Goal: Task Accomplishment & Management: Use online tool/utility

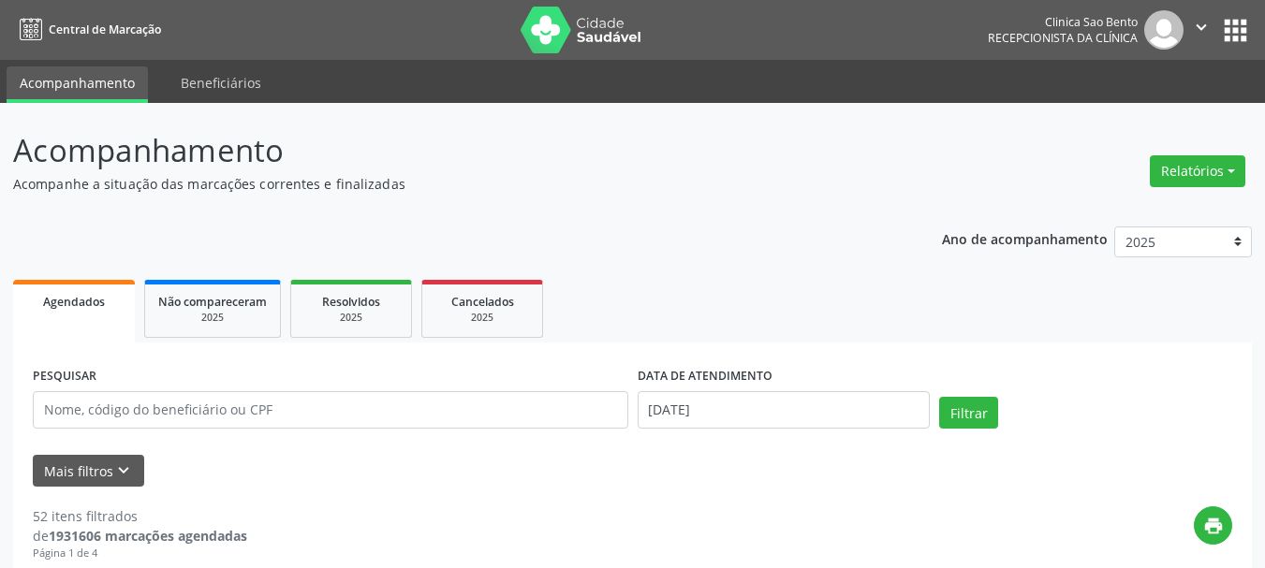
click at [1194, 31] on icon "" at bounding box center [1201, 27] width 21 height 21
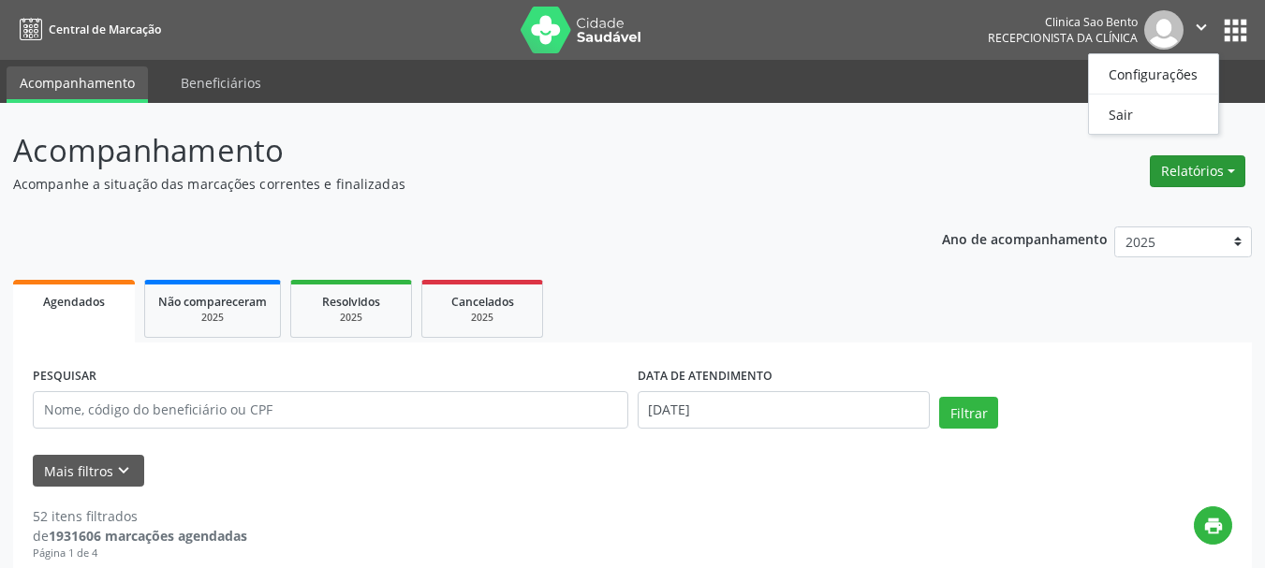
click at [1198, 175] on button "Relatórios" at bounding box center [1197, 171] width 95 height 32
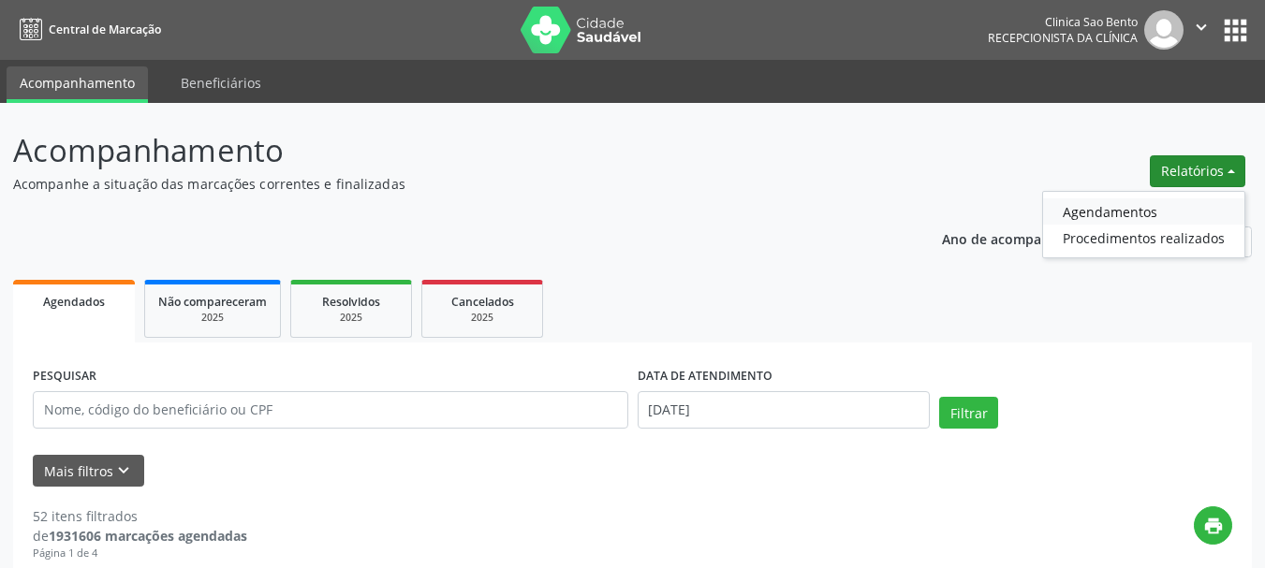
click at [1108, 210] on link "Agendamentos" at bounding box center [1143, 211] width 201 height 26
select select "9"
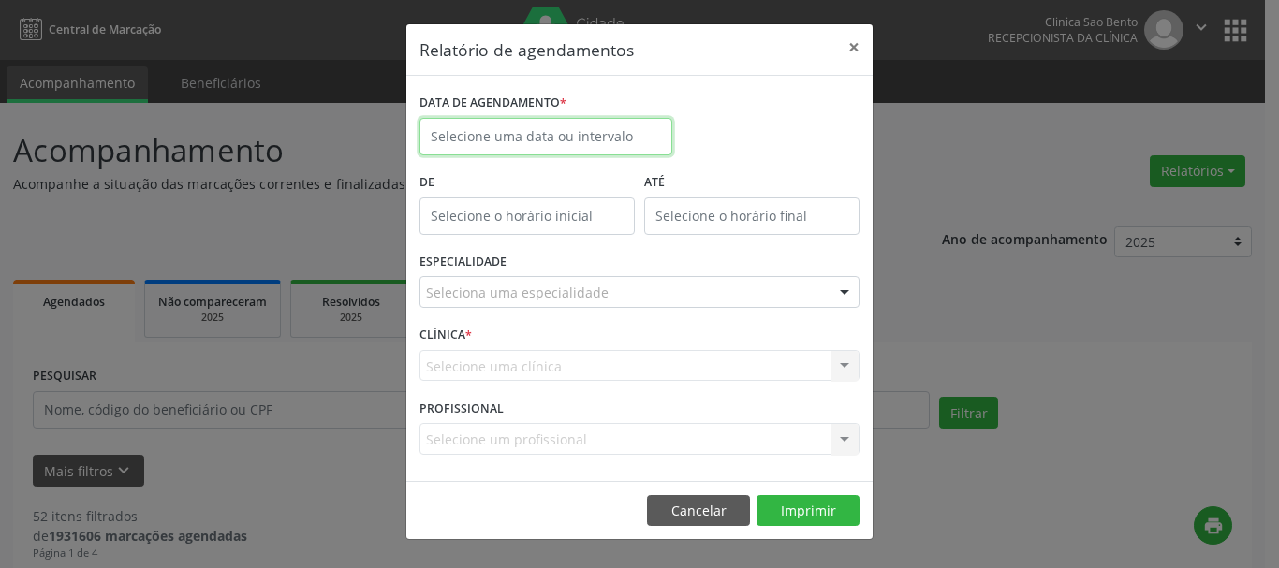
click at [485, 135] on input "text" at bounding box center [545, 136] width 253 height 37
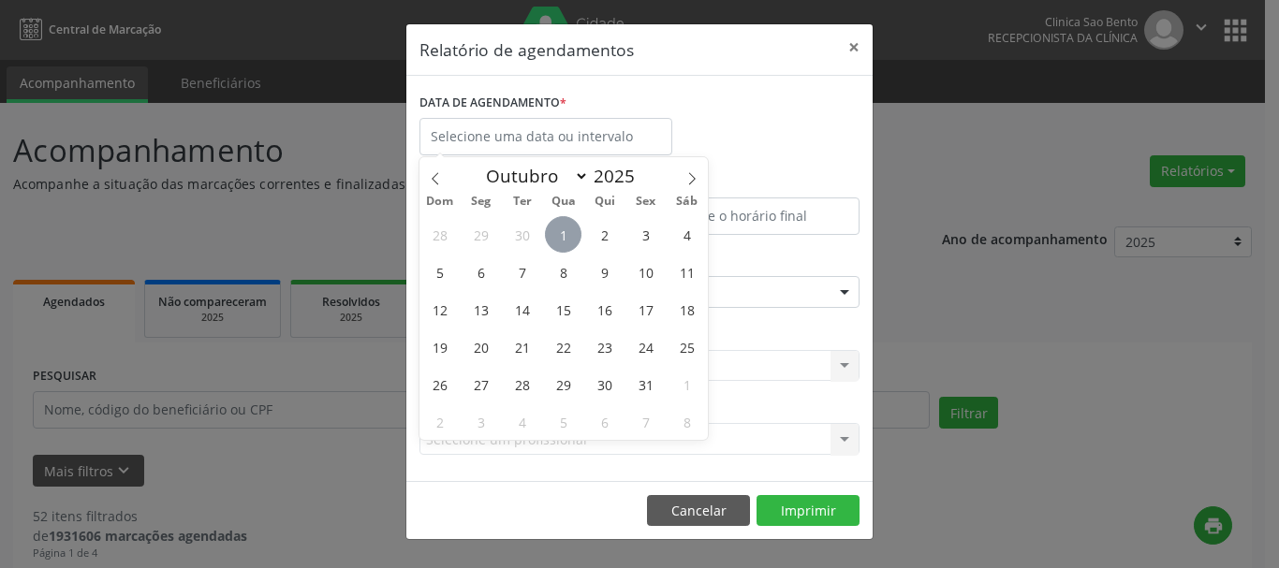
click at [570, 234] on span "1" at bounding box center [563, 234] width 37 height 37
type input "[DATE]"
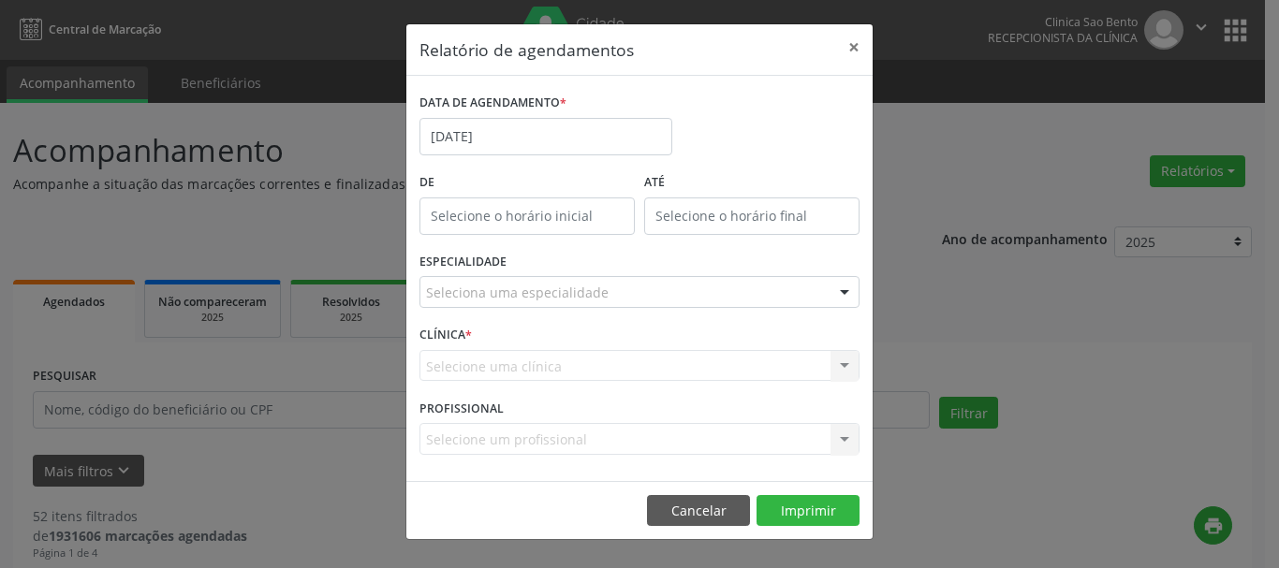
click at [714, 301] on div "Seleciona uma especialidade" at bounding box center [639, 292] width 440 height 32
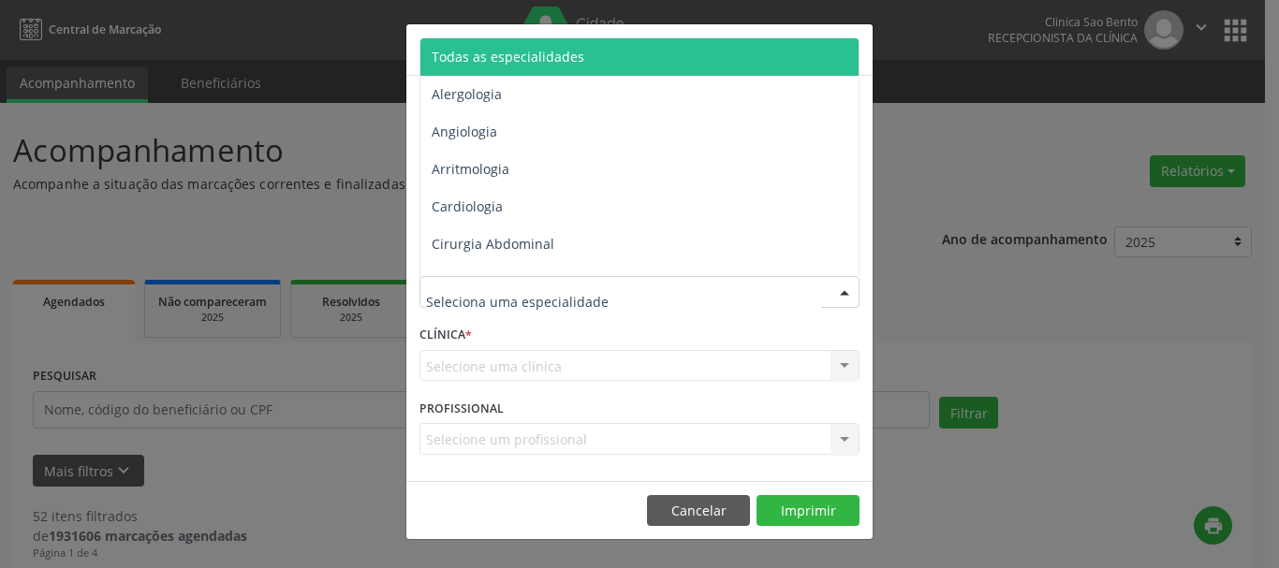
click at [601, 54] on span "Todas as especialidades" at bounding box center [640, 56] width 441 height 37
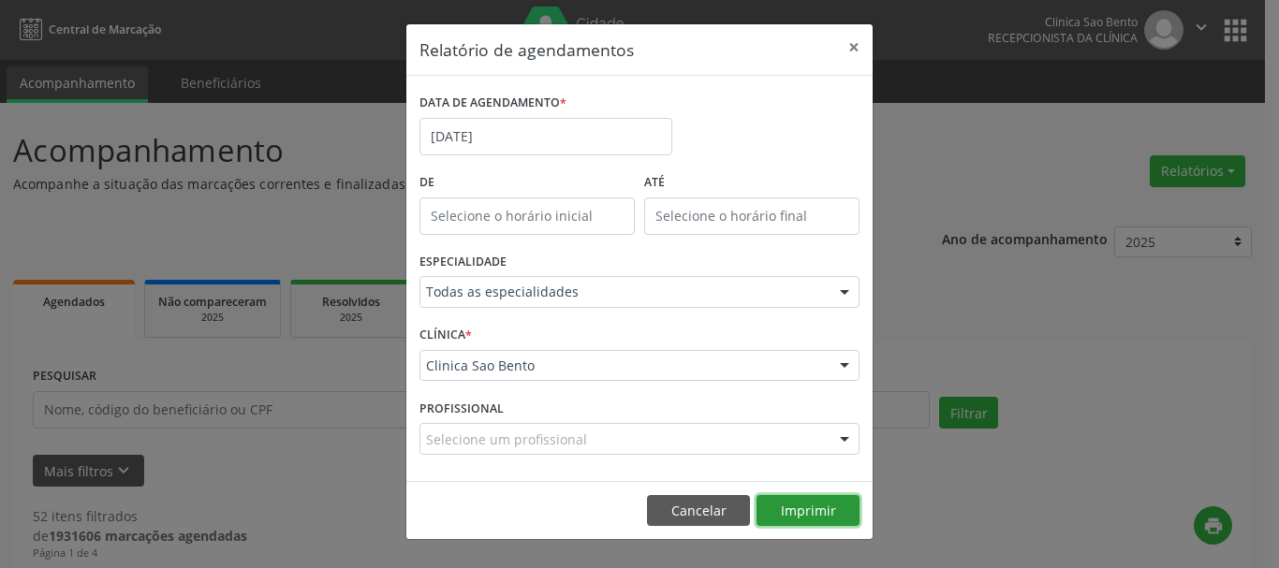
click at [803, 512] on button "Imprimir" at bounding box center [807, 511] width 103 height 32
